Goal: Communication & Community: Participate in discussion

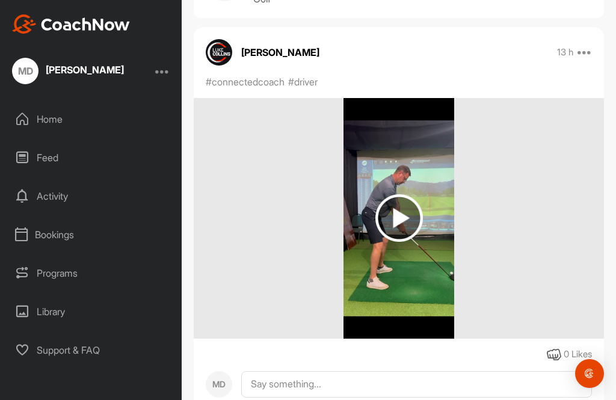
scroll to position [77, 0]
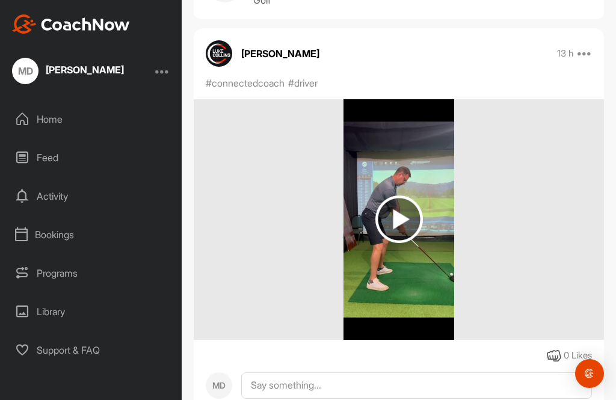
click at [58, 104] on div "Home" at bounding box center [92, 119] width 170 height 30
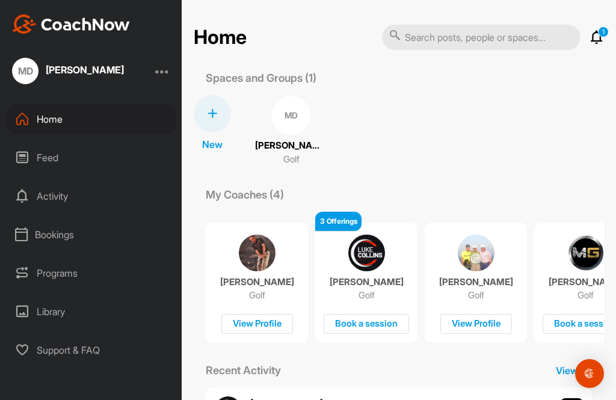
click at [375, 276] on p "[PERSON_NAME]" at bounding box center [367, 282] width 74 height 12
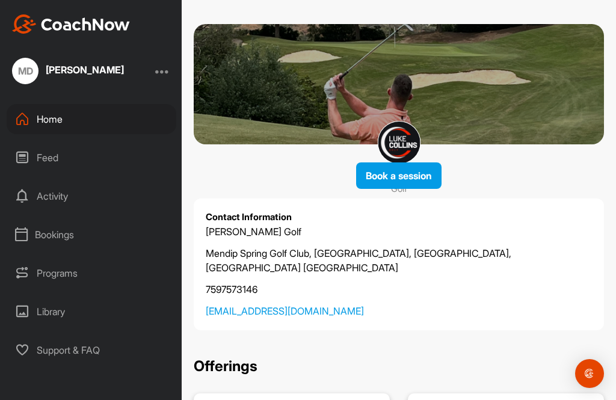
click at [51, 143] on div "Feed" at bounding box center [92, 158] width 170 height 30
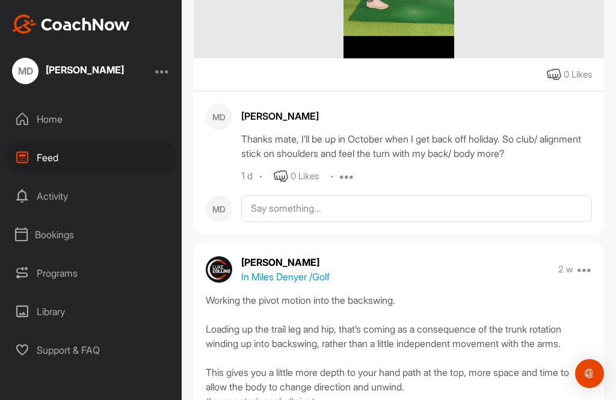
scroll to position [416, 0]
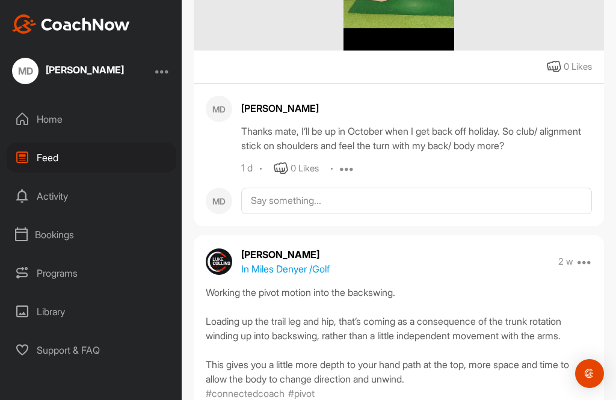
click at [578, 255] on icon at bounding box center [585, 262] width 14 height 14
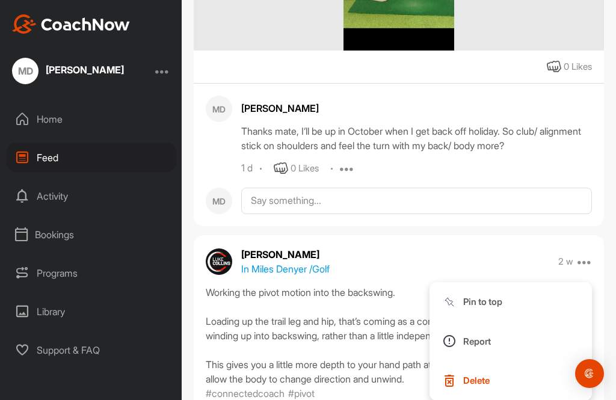
click at [518, 247] on div "[PERSON_NAME] In Miles Denyer / Golf 2 w Pin to top Report Delete" at bounding box center [399, 261] width 410 height 29
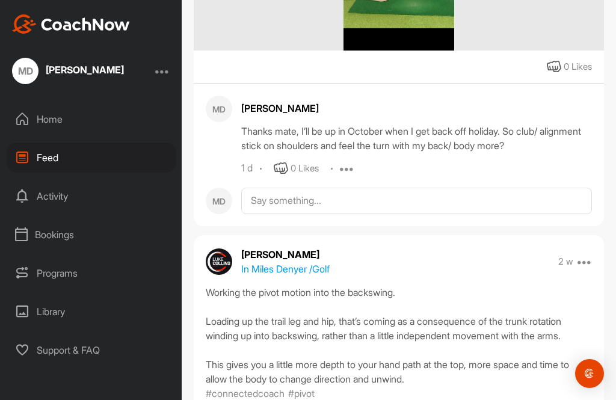
click at [563, 256] on p "2 w" at bounding box center [565, 262] width 15 height 12
click at [563, 255] on div "2 w Pin to top Report Delete" at bounding box center [575, 262] width 34 height 14
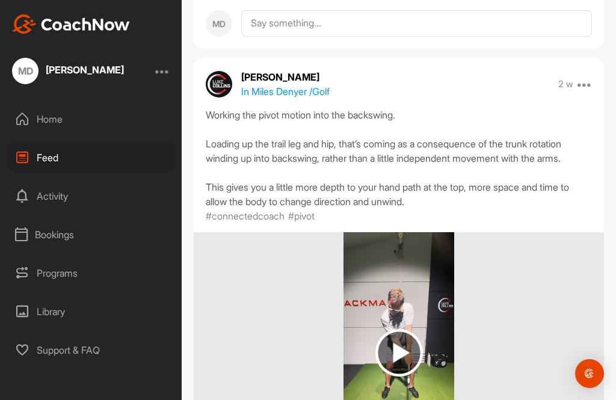
scroll to position [593, 0]
